Goal: Task Accomplishment & Management: Use online tool/utility

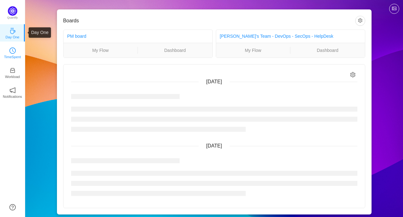
click at [14, 53] on icon "icon: clock-circle" at bounding box center [12, 50] width 6 height 6
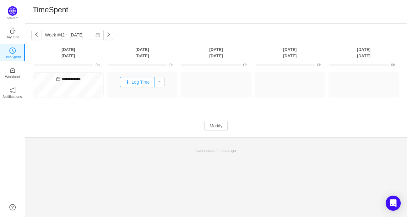
click at [151, 83] on button "Log Time" at bounding box center [137, 82] width 35 height 10
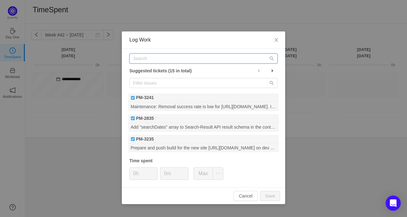
click at [162, 59] on input "text" at bounding box center [204, 58] width 148 height 10
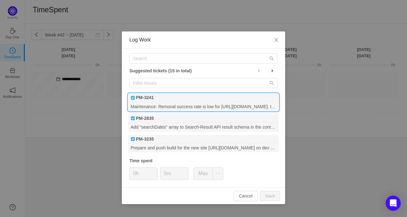
click at [163, 100] on div "PM-3241" at bounding box center [203, 97] width 151 height 9
click at [273, 195] on button "Save" at bounding box center [270, 196] width 20 height 10
type input "0h"
